Goal: Transaction & Acquisition: Purchase product/service

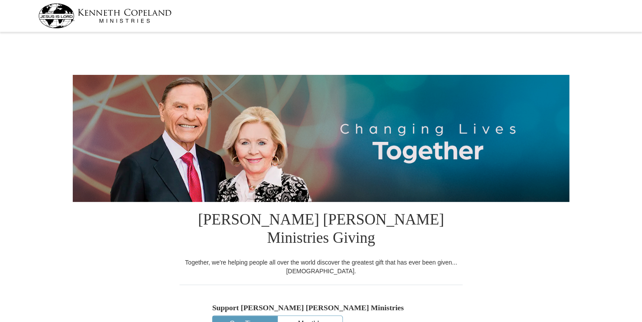
select select "IN"
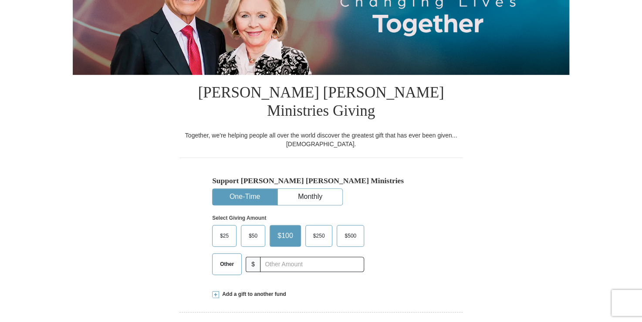
scroll to position [131, 0]
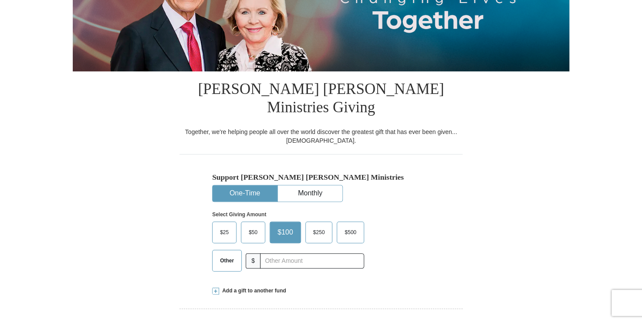
click at [253, 186] on button "One-Time" at bounding box center [245, 194] width 64 height 16
click at [229, 254] on span "Other" at bounding box center [227, 260] width 23 height 13
click at [0, 0] on input "Other" at bounding box center [0, 0] width 0 height 0
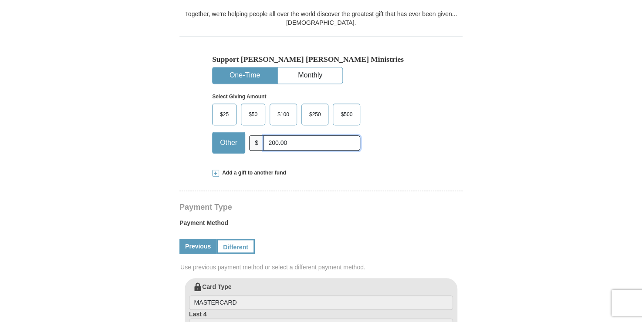
scroll to position [261, 0]
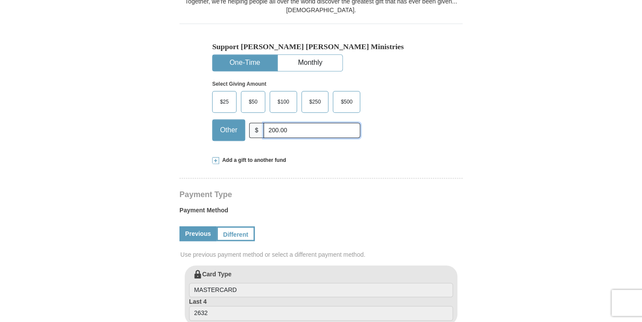
type input "200.00"
click at [195, 226] on link "Previous" at bounding box center [197, 233] width 37 height 15
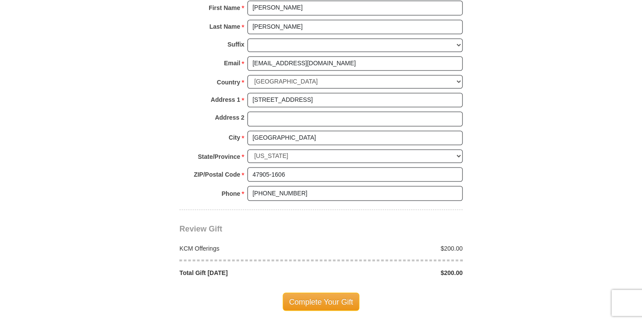
scroll to position [653, 0]
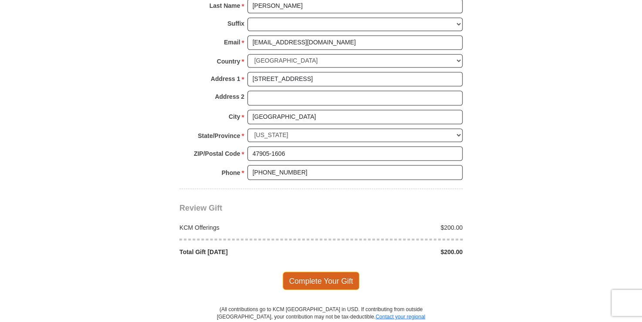
click at [349, 272] on span "Complete Your Gift" at bounding box center [321, 281] width 77 height 18
